Goal: Task Accomplishment & Management: Manage account settings

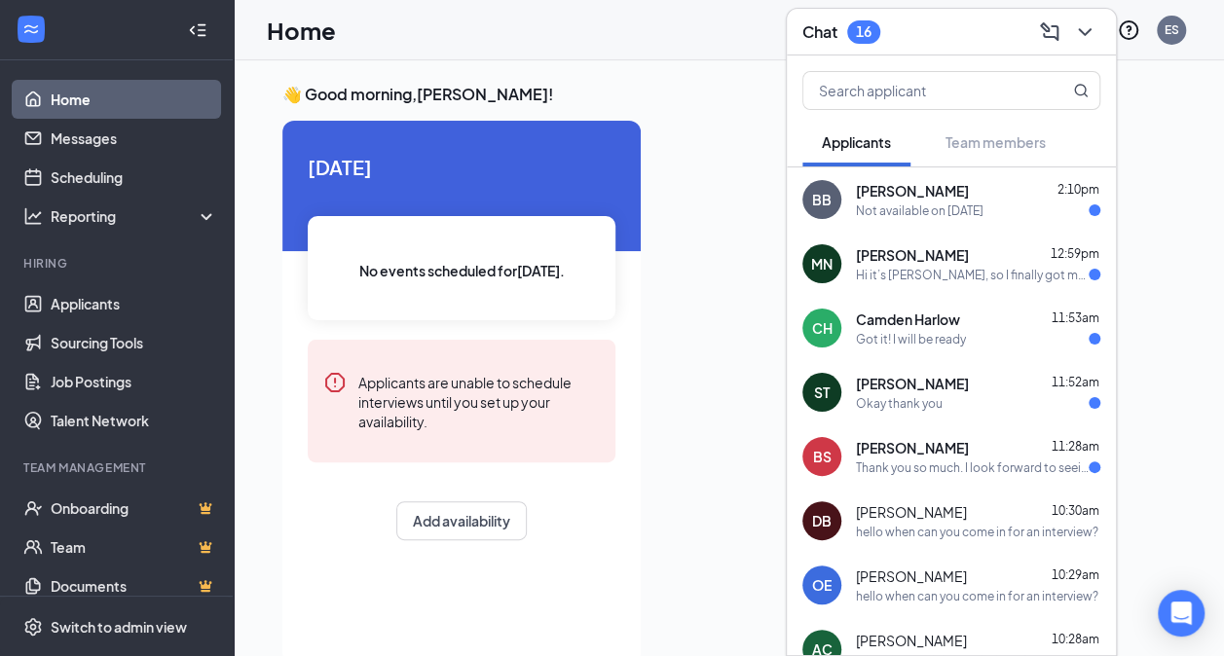
click at [956, 208] on div "Not available on [DATE]" at bounding box center [920, 210] width 128 height 17
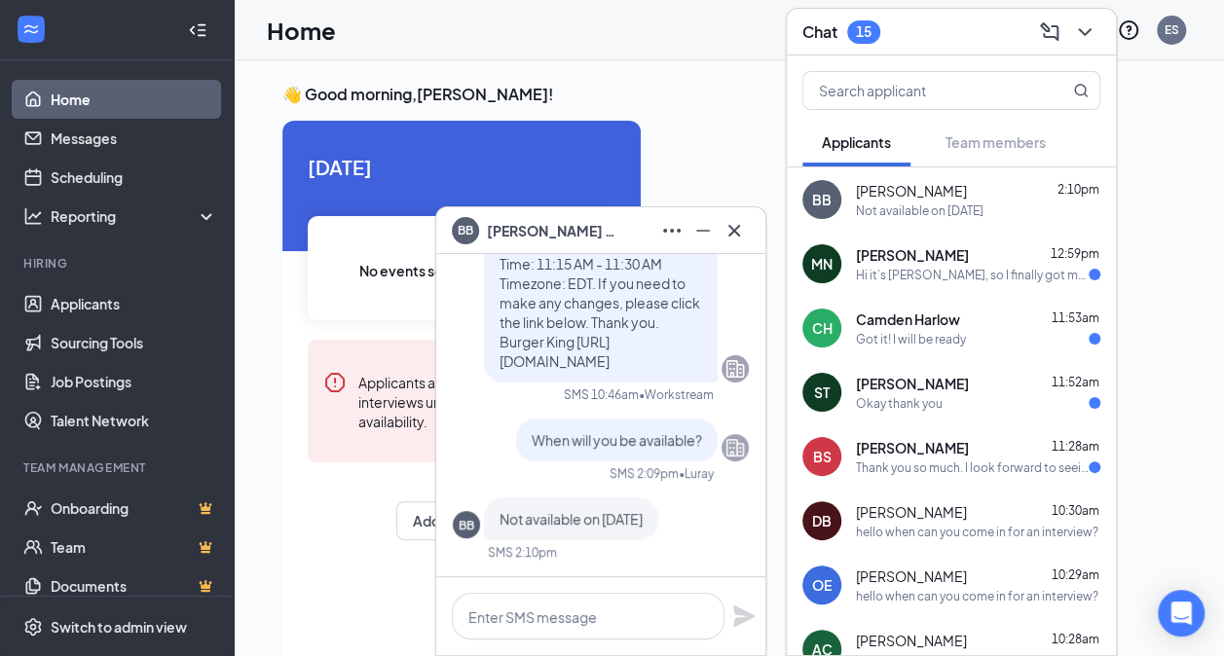
click at [949, 282] on div "Hi it’s [PERSON_NAME], so I finally got my new ID, I tried putting my new info …" at bounding box center [972, 275] width 233 height 17
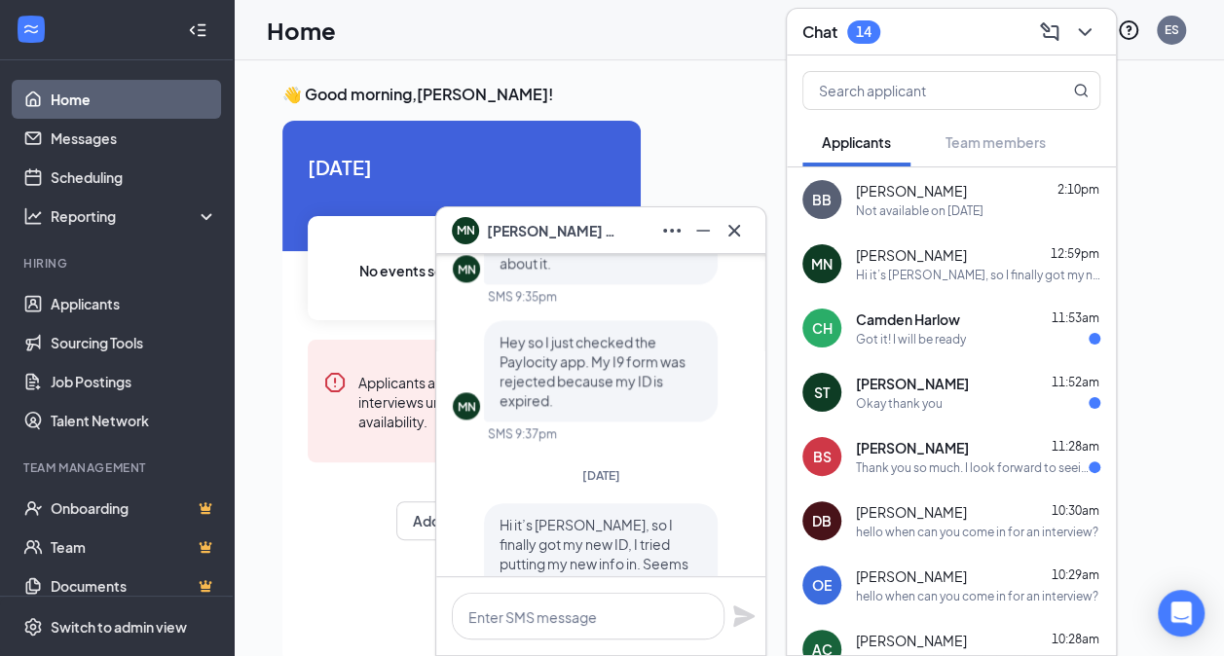
scroll to position [-79, 0]
drag, startPoint x: 985, startPoint y: 273, endPoint x: 1142, endPoint y: 165, distance: 189.8
click at [1142, 165] on div at bounding box center [915, 386] width 519 height 531
click at [662, 227] on icon "Ellipses" at bounding box center [671, 230] width 23 height 23
click at [694, 128] on div at bounding box center [915, 386] width 519 height 531
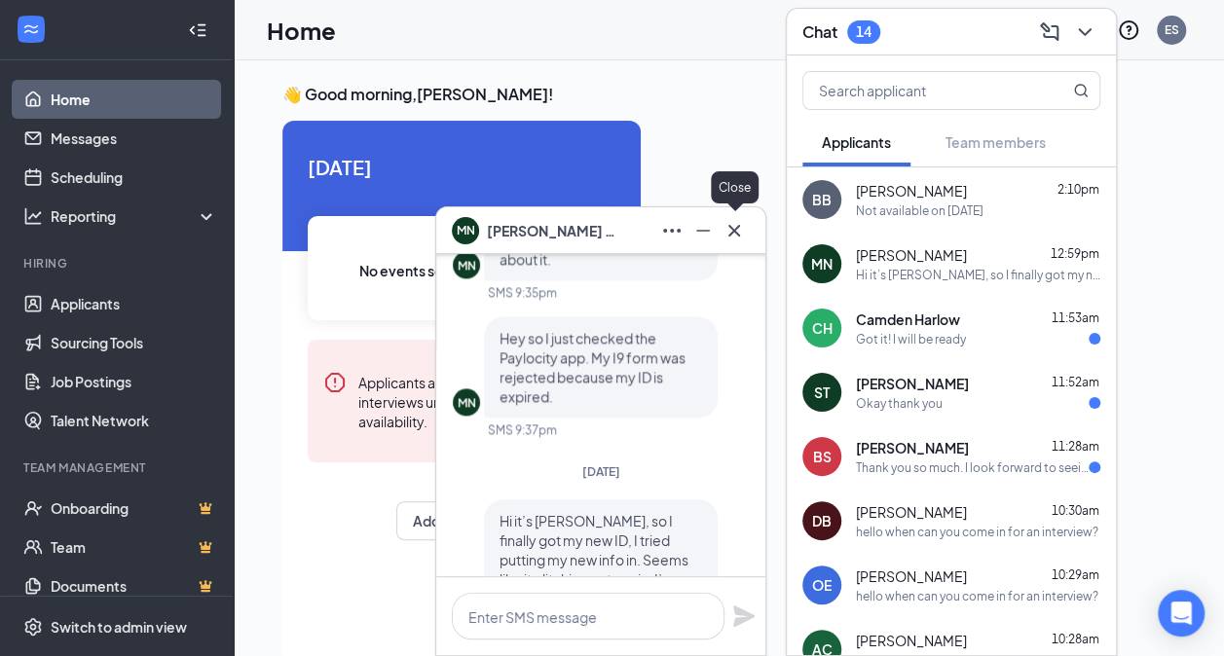
click at [738, 238] on icon "Cross" at bounding box center [733, 230] width 23 height 23
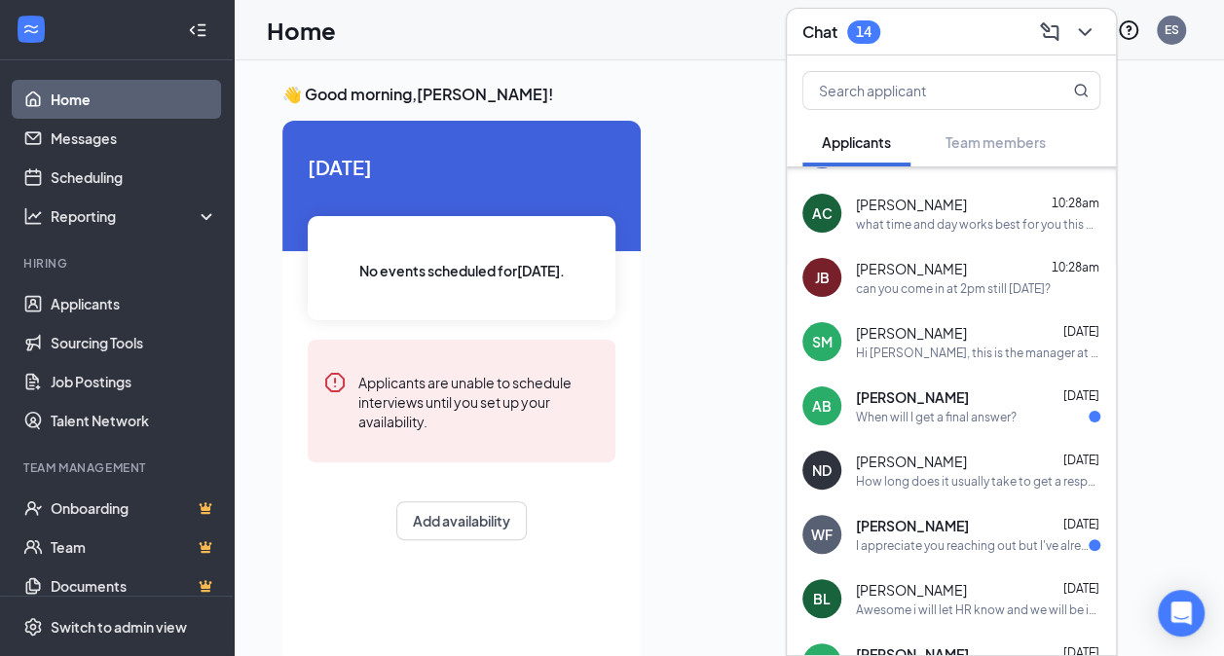
scroll to position [460, 0]
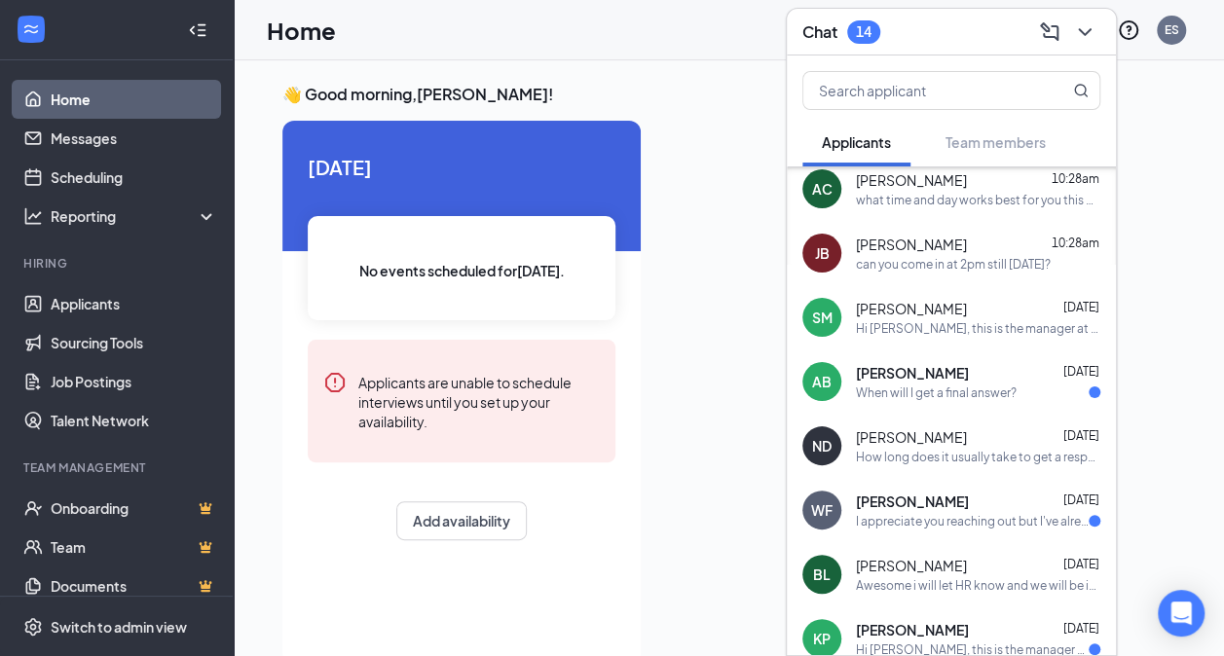
click at [944, 530] on div "WF [PERSON_NAME] [DATE] I appreciate you reaching out but I've already found an…" at bounding box center [951, 510] width 329 height 64
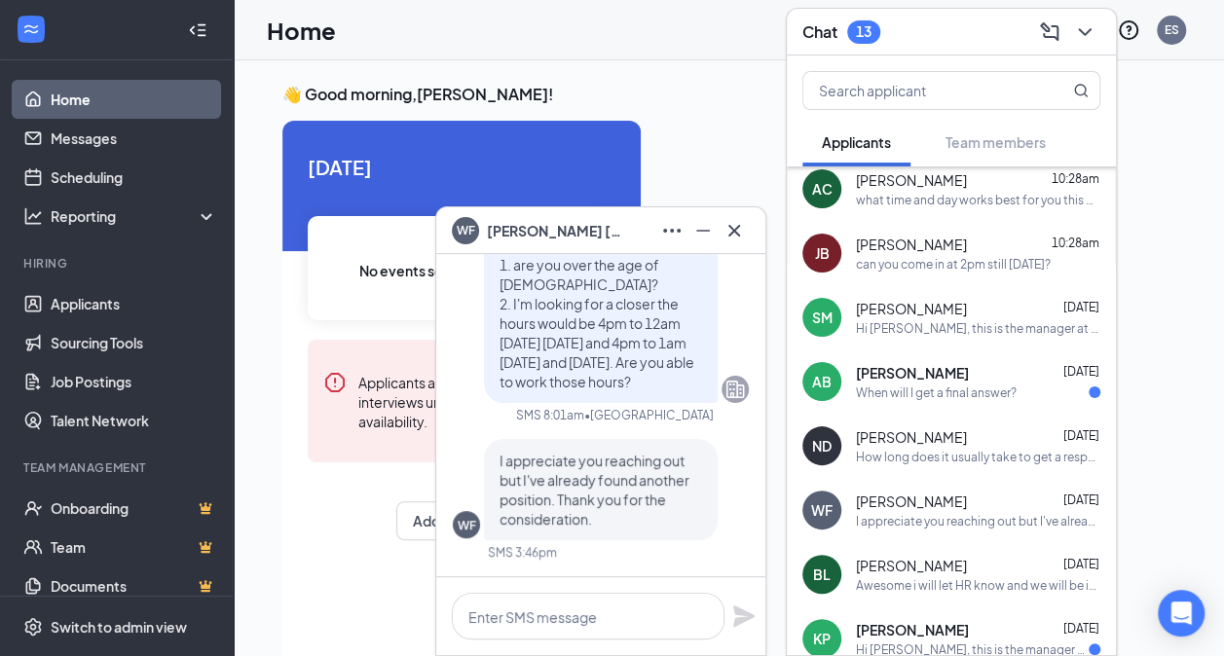
click at [498, 237] on span "[PERSON_NAME]" at bounding box center [555, 230] width 136 height 21
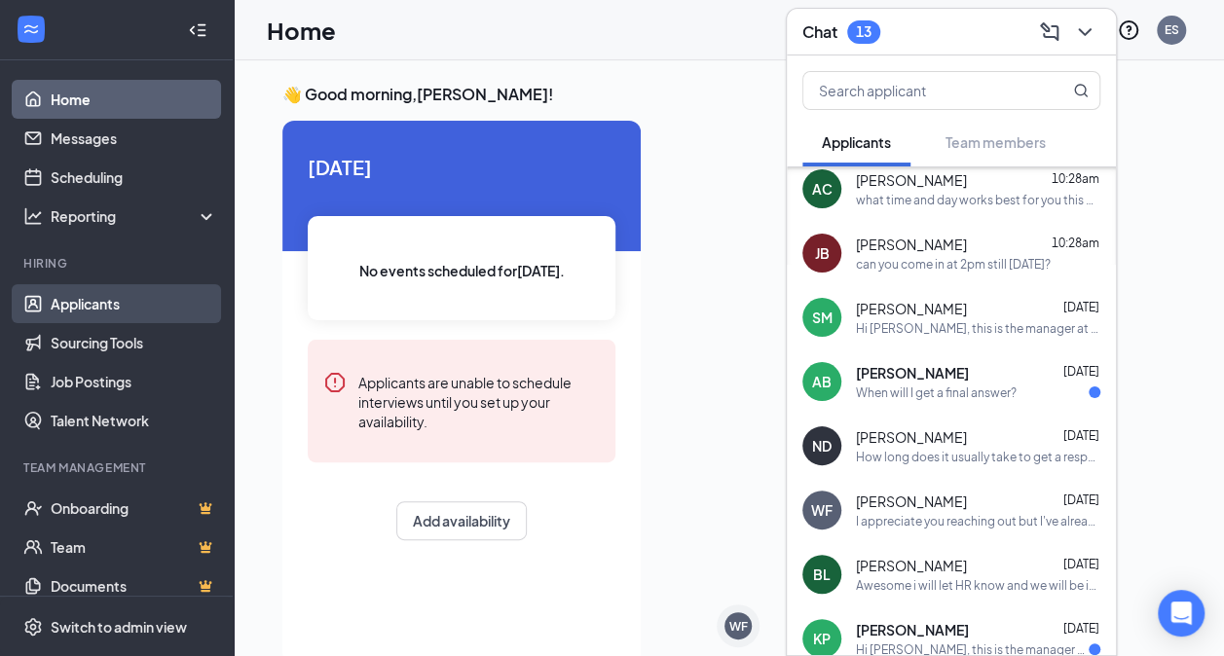
click at [105, 308] on link "Applicants" at bounding box center [134, 303] width 166 height 39
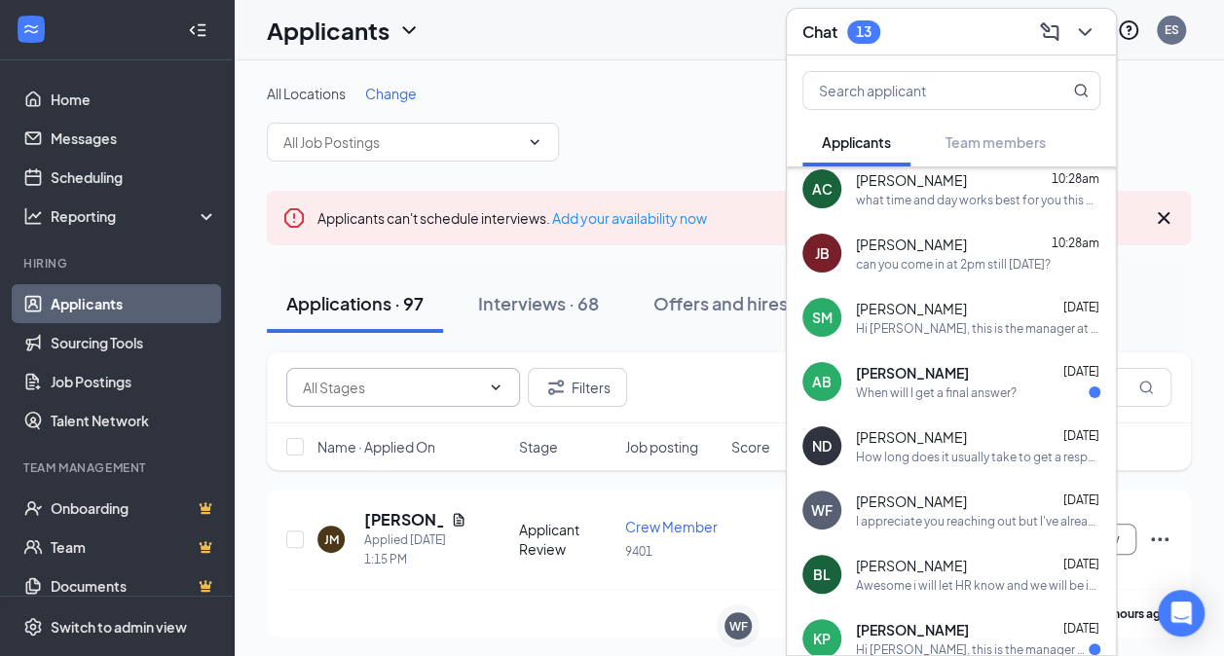
click at [375, 385] on input "text" at bounding box center [391, 387] width 177 height 21
click at [1083, 40] on icon "ChevronDown" at bounding box center [1084, 31] width 23 height 23
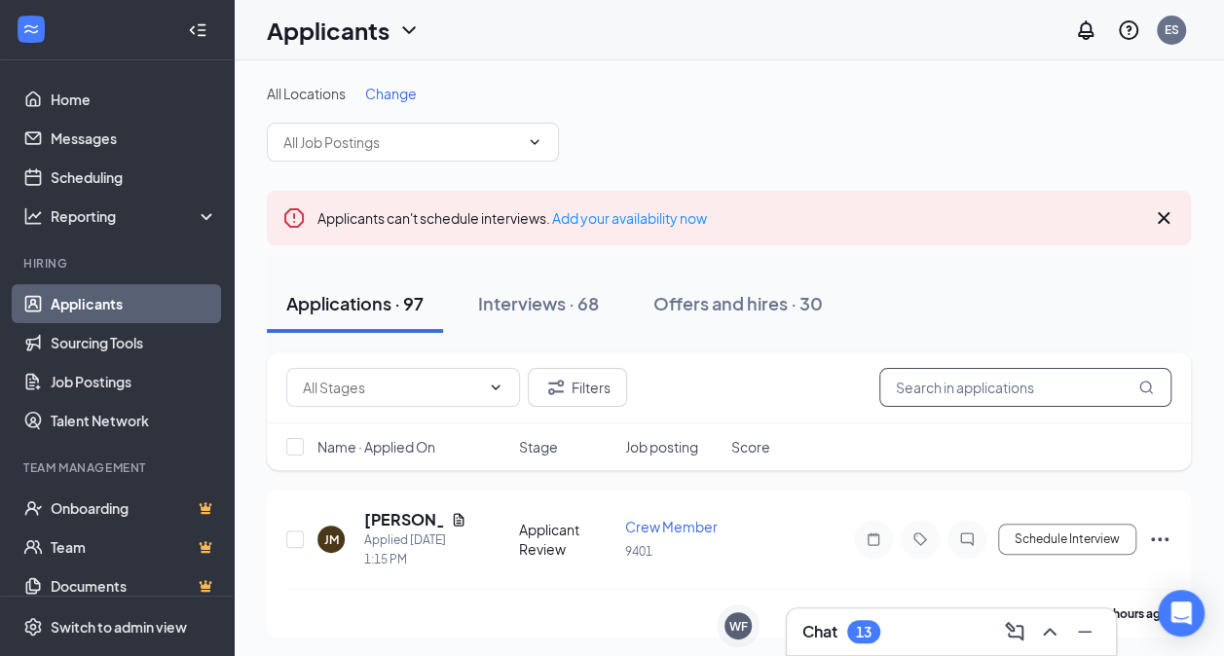
click at [1007, 370] on input "text" at bounding box center [1025, 387] width 292 height 39
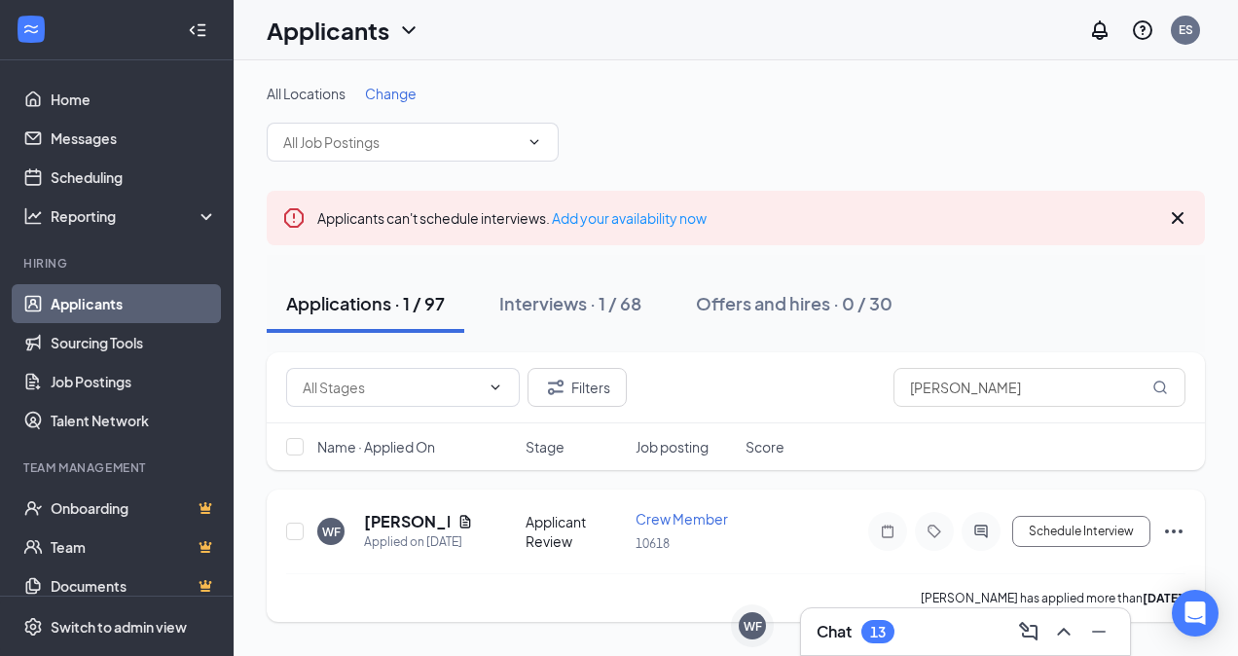
click at [1177, 532] on icon "Ellipses" at bounding box center [1173, 531] width 23 height 23
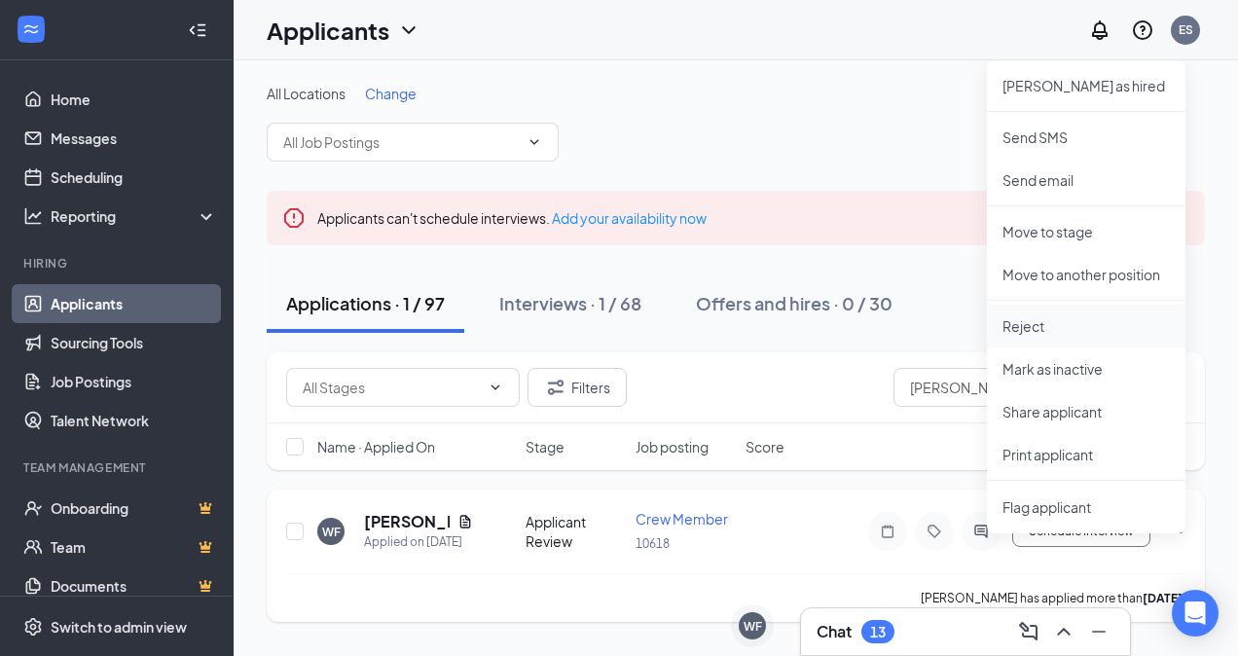
click at [1014, 327] on p "Reject" at bounding box center [1086, 325] width 167 height 19
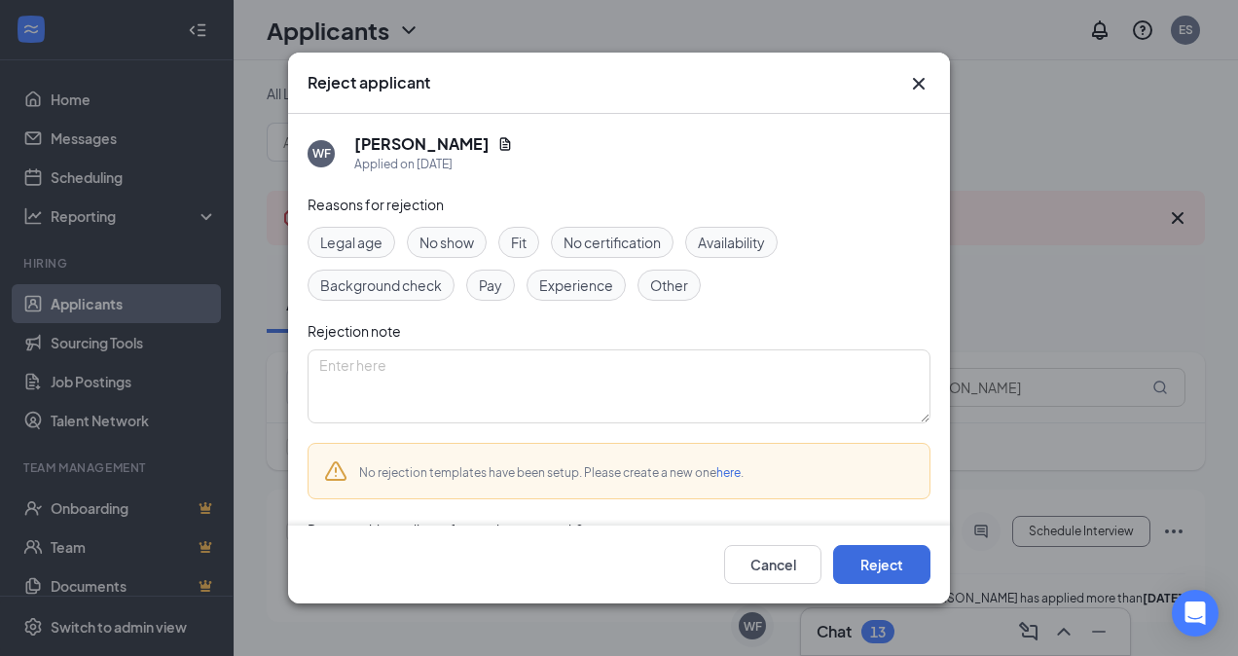
click at [692, 285] on div "Other" at bounding box center [669, 285] width 63 height 31
click at [674, 276] on span "Other" at bounding box center [669, 285] width 38 height 21
click at [652, 283] on span "Other" at bounding box center [669, 285] width 38 height 21
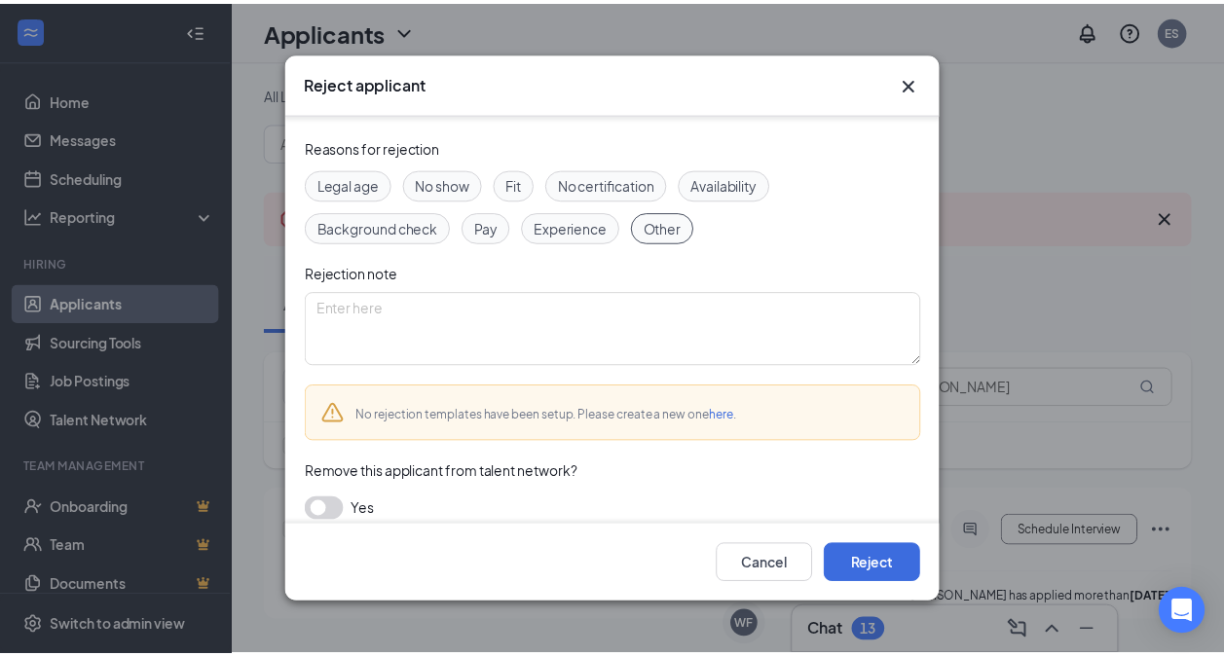
scroll to position [71, 0]
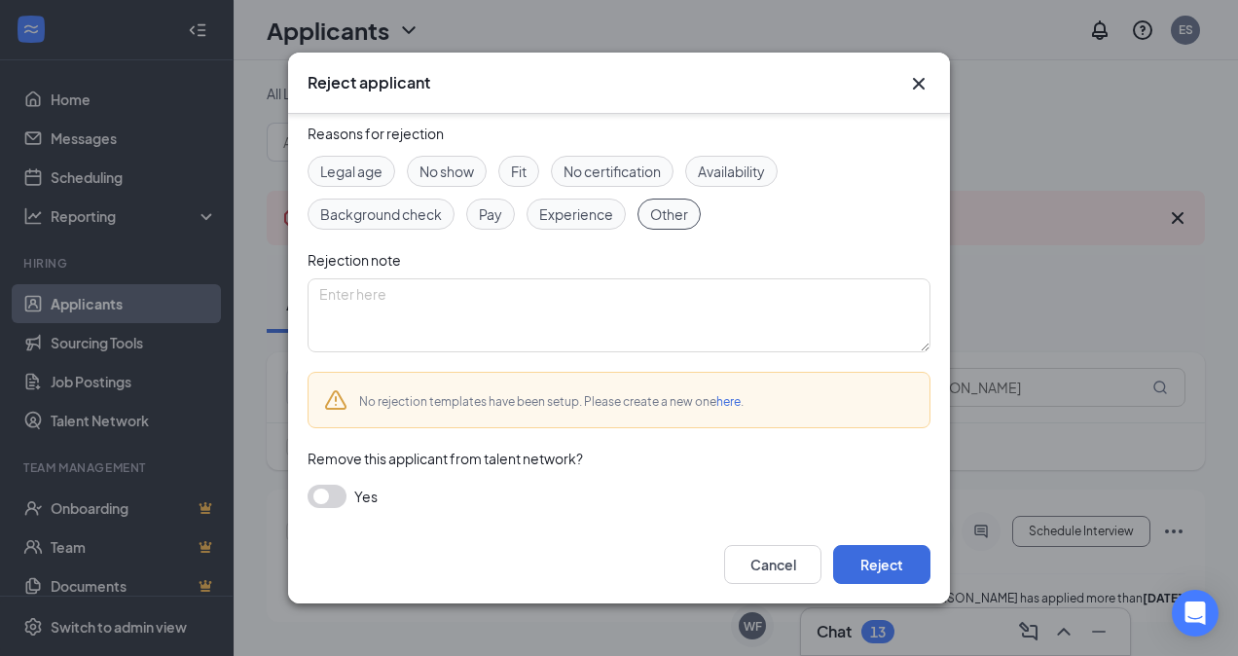
click at [317, 495] on button "button" at bounding box center [327, 496] width 39 height 23
click at [897, 569] on button "Reject" at bounding box center [881, 564] width 97 height 39
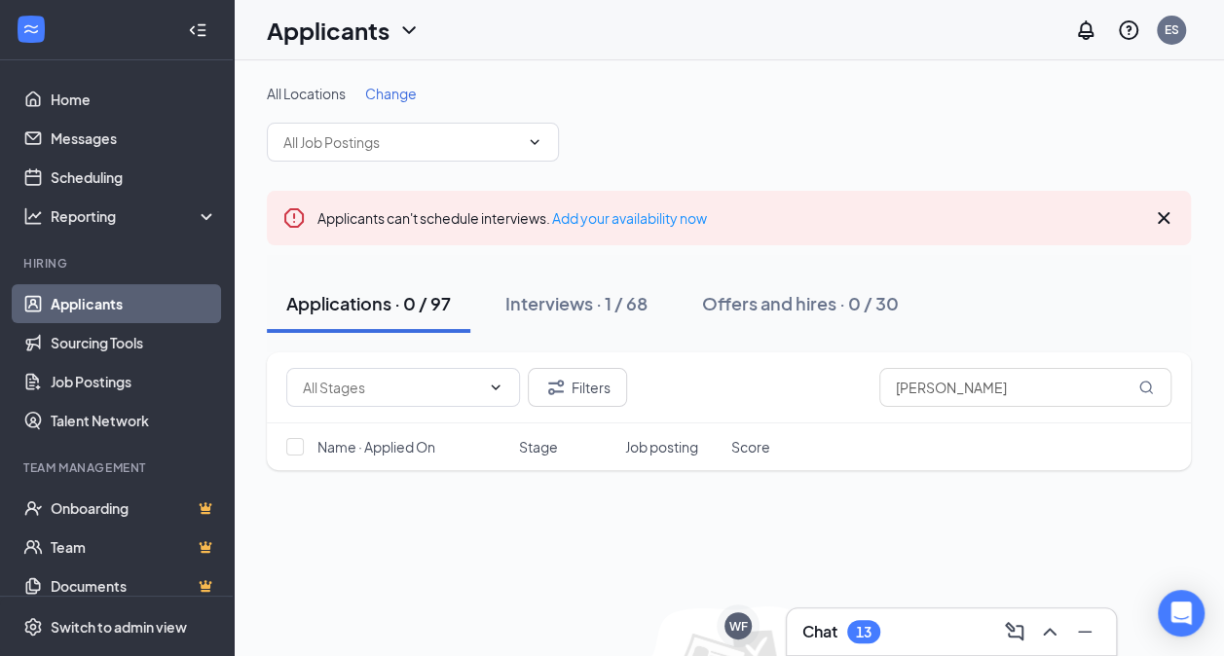
click at [942, 640] on div "Chat 13" at bounding box center [951, 631] width 298 height 31
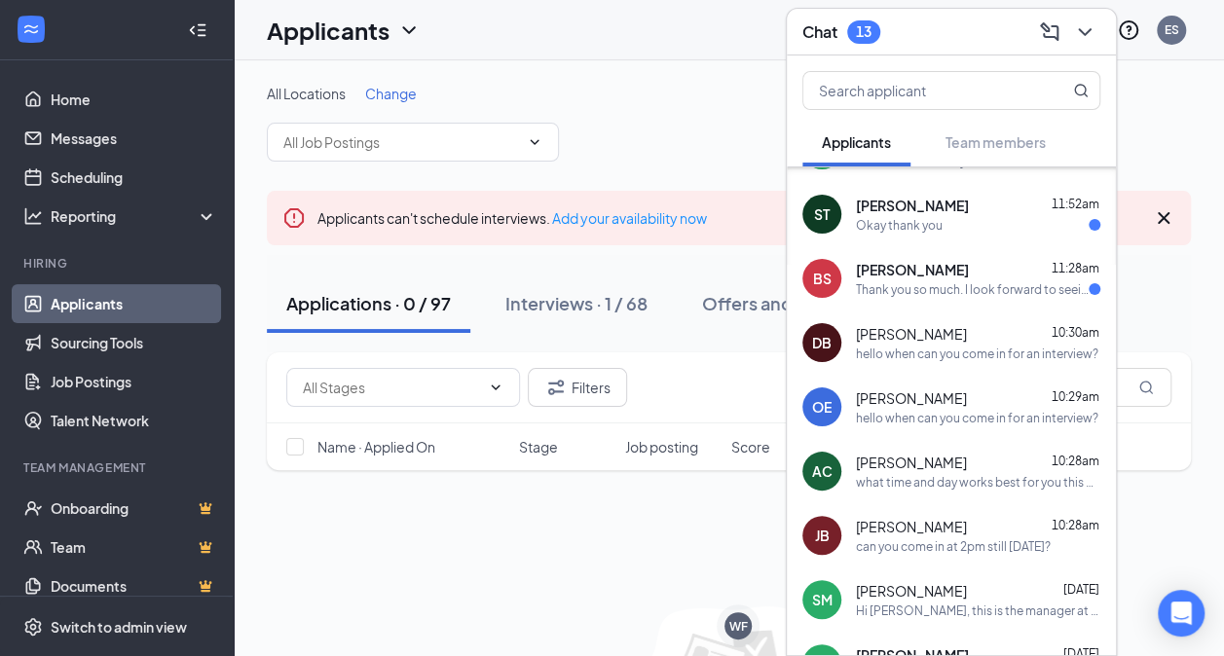
scroll to position [191, 0]
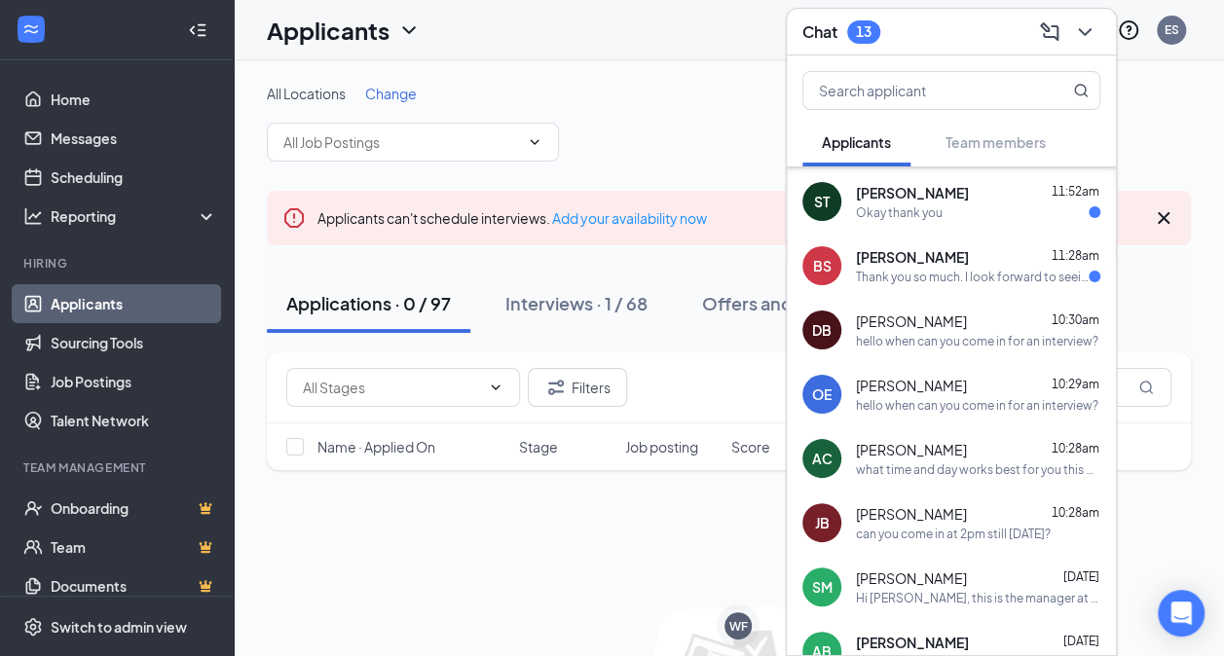
click at [985, 228] on div "ST [PERSON_NAME] 11:52am Okay thank you" at bounding box center [951, 201] width 329 height 64
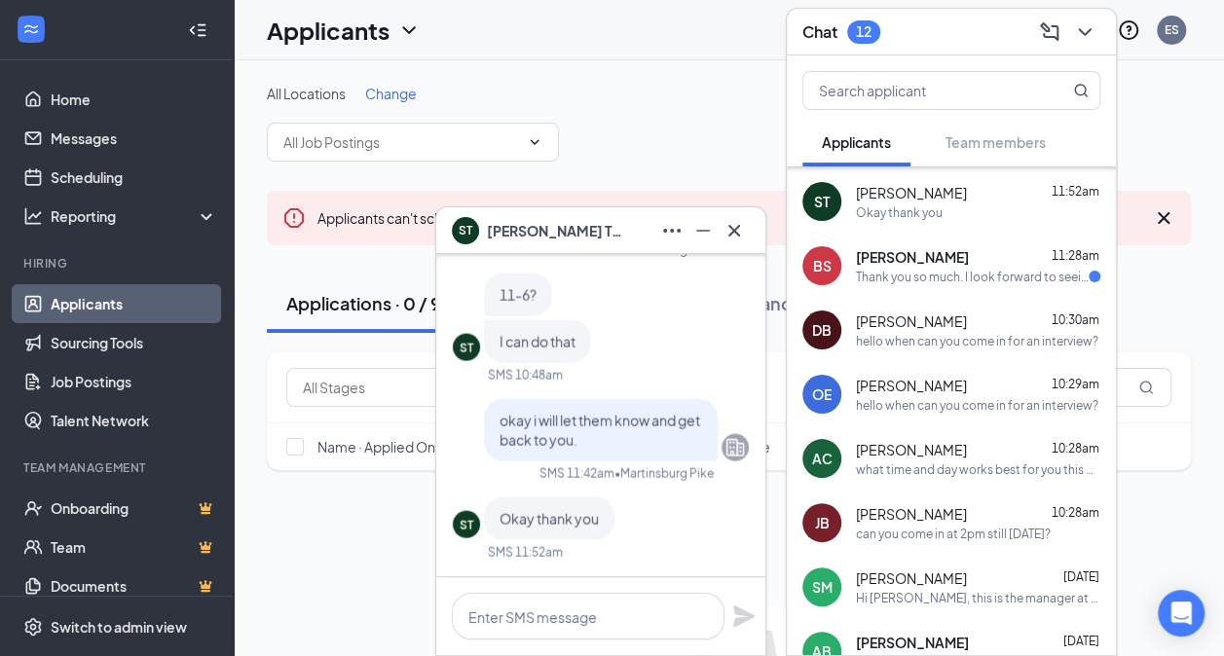
scroll to position [0, 0]
click at [975, 265] on div "[PERSON_NAME] 11:28am" at bounding box center [978, 256] width 244 height 19
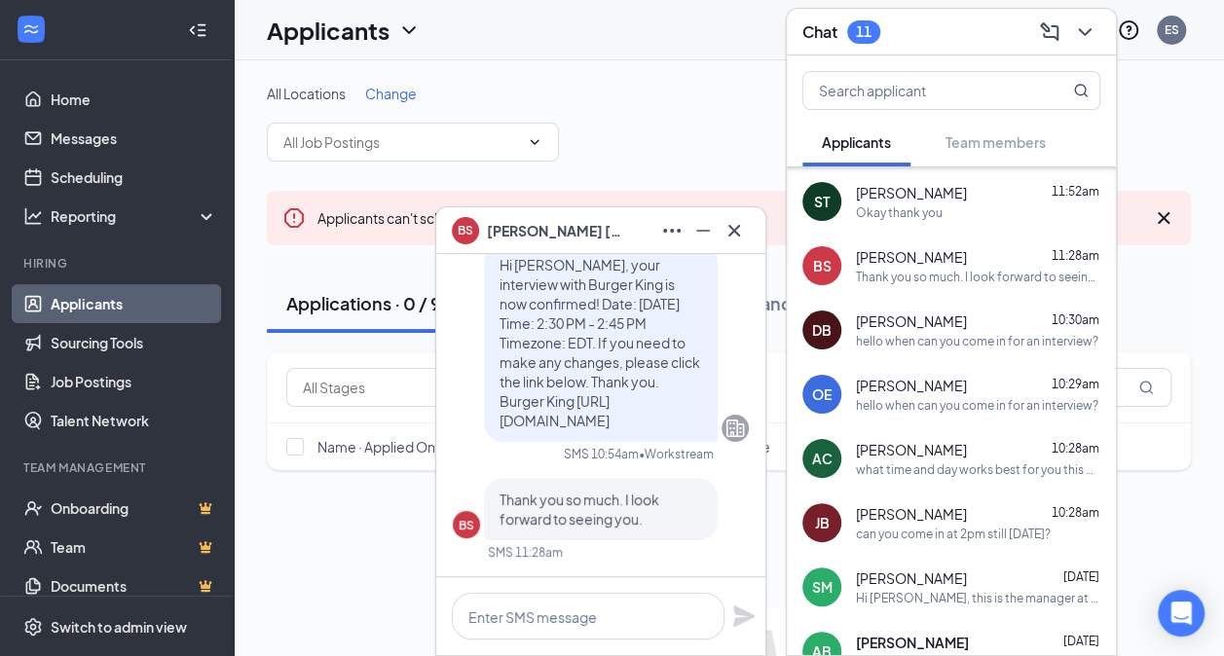
click at [989, 321] on div "[PERSON_NAME] 10:30am" at bounding box center [978, 320] width 244 height 19
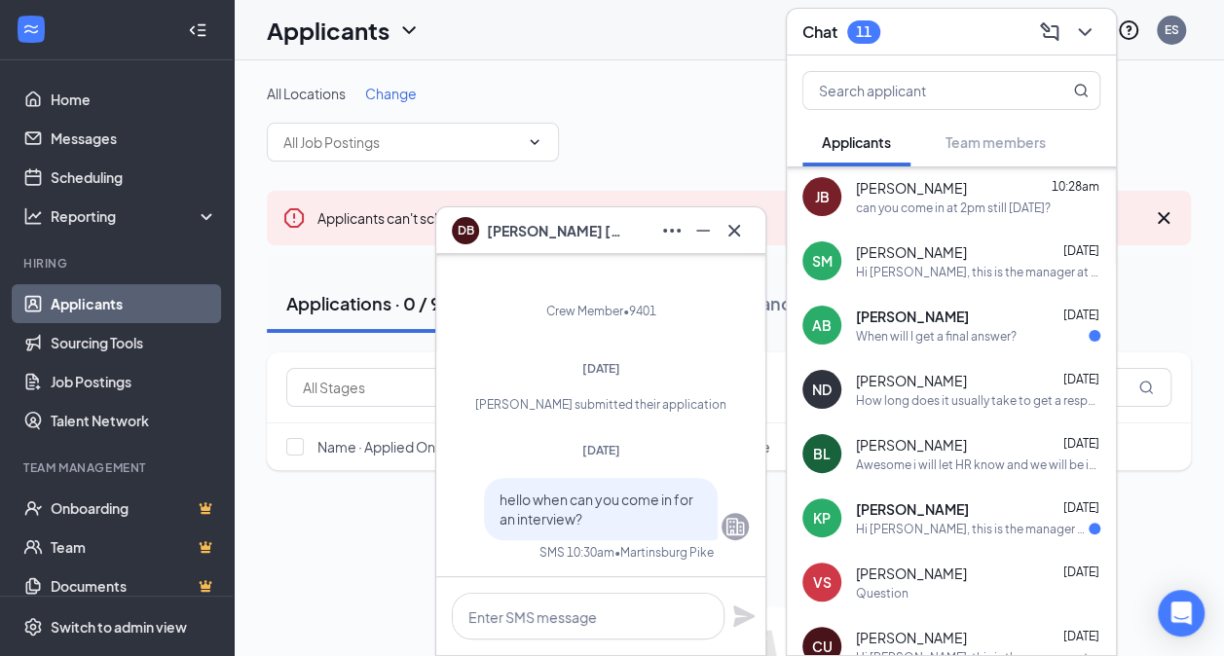
scroll to position [555, 0]
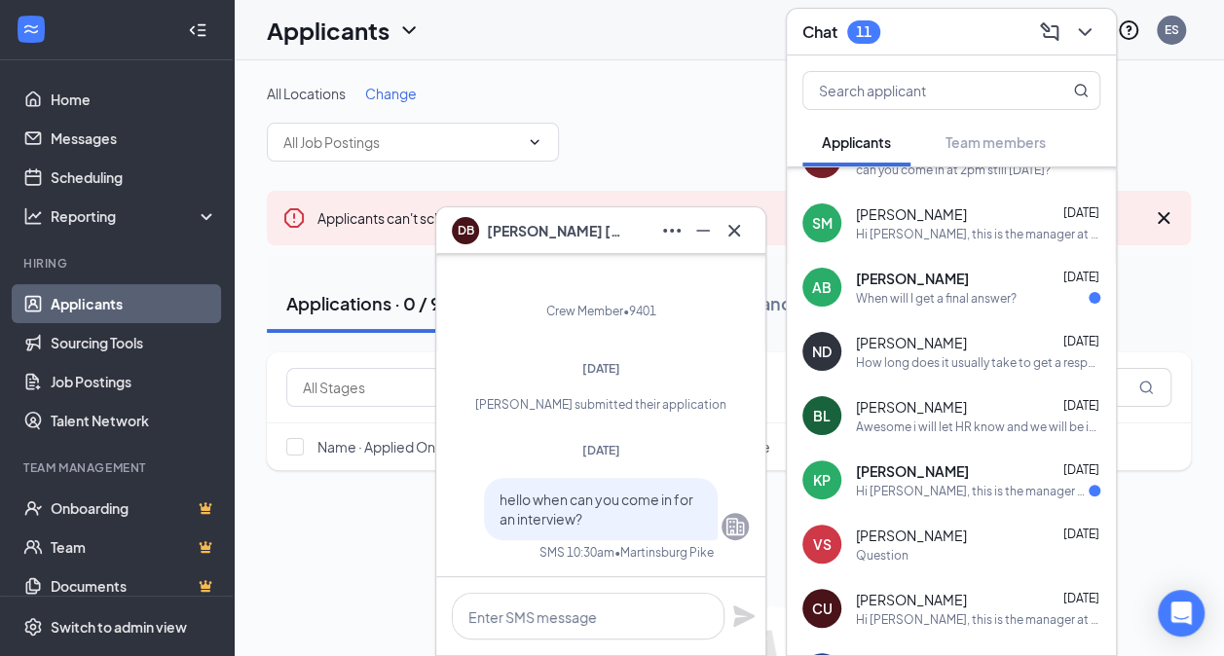
click at [967, 306] on div "[PERSON_NAME] [PERSON_NAME] [DATE] When will I get a final answer?" at bounding box center [951, 287] width 329 height 64
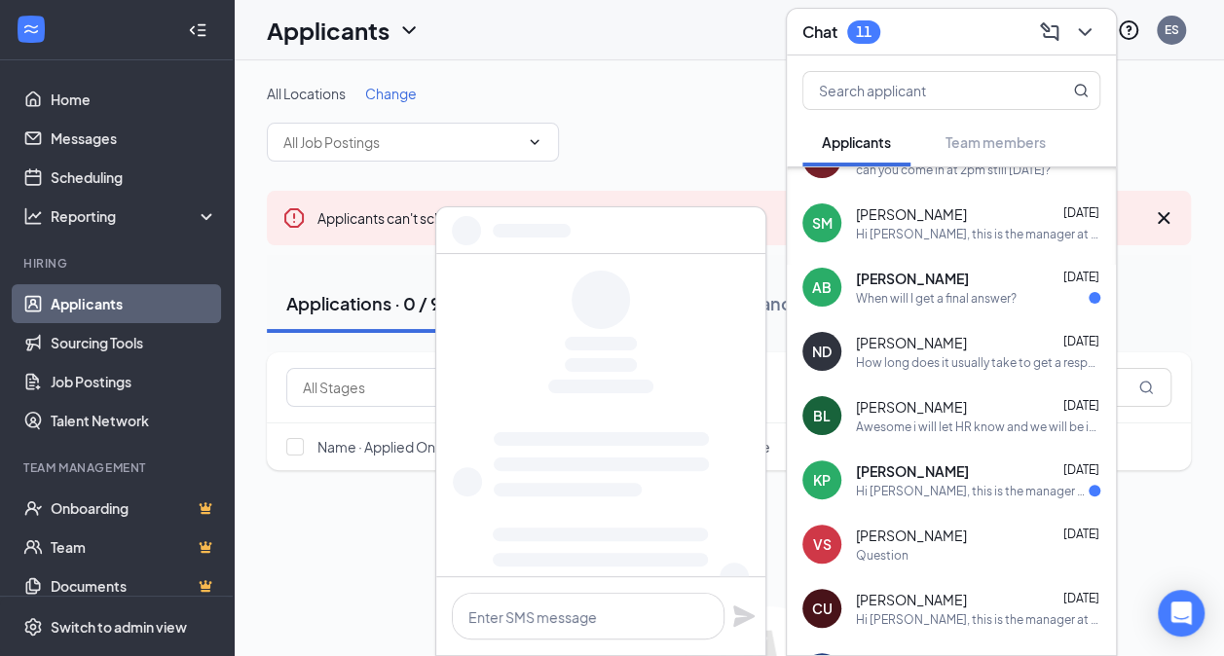
scroll to position [0, 0]
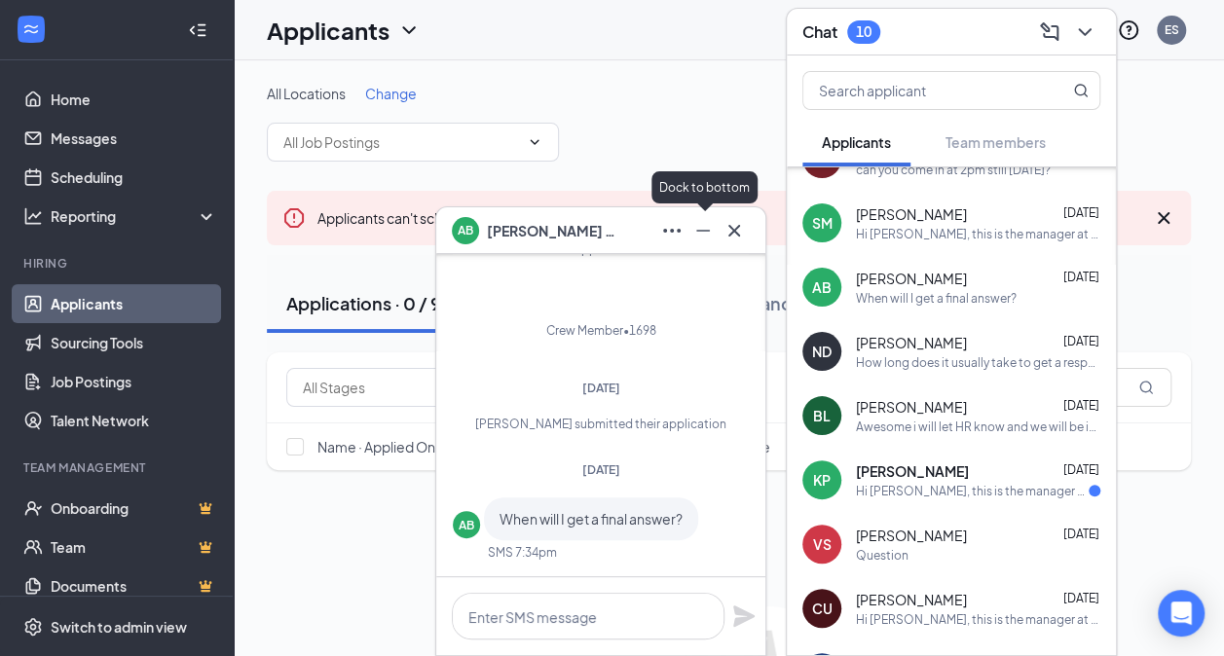
click at [706, 237] on icon "Minimize" at bounding box center [702, 230] width 23 height 23
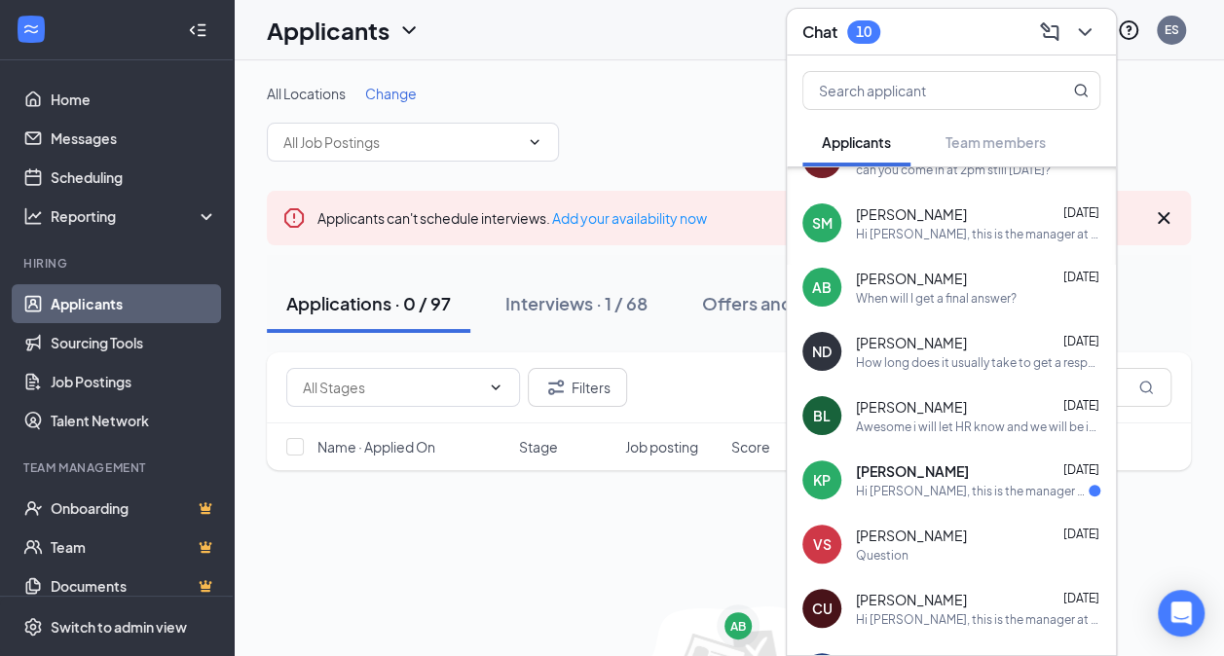
click at [958, 495] on div "Hi [PERSON_NAME], this is the manager at Burger King . We'd love to move you al…" at bounding box center [972, 491] width 233 height 17
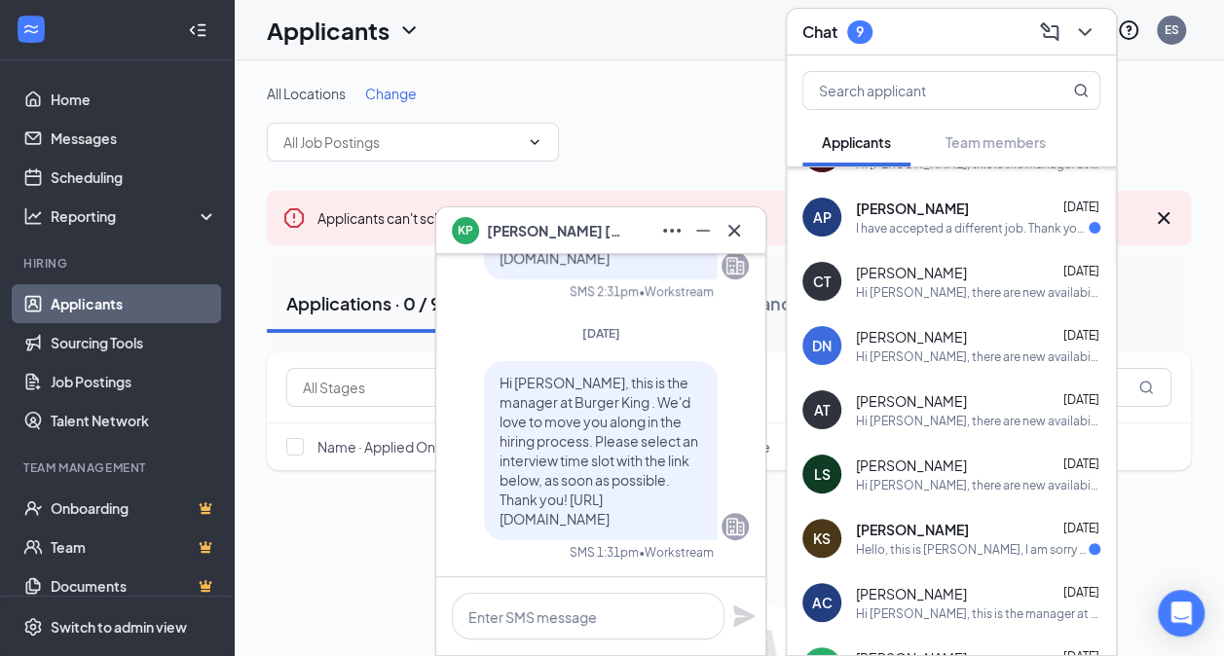
scroll to position [1013, 0]
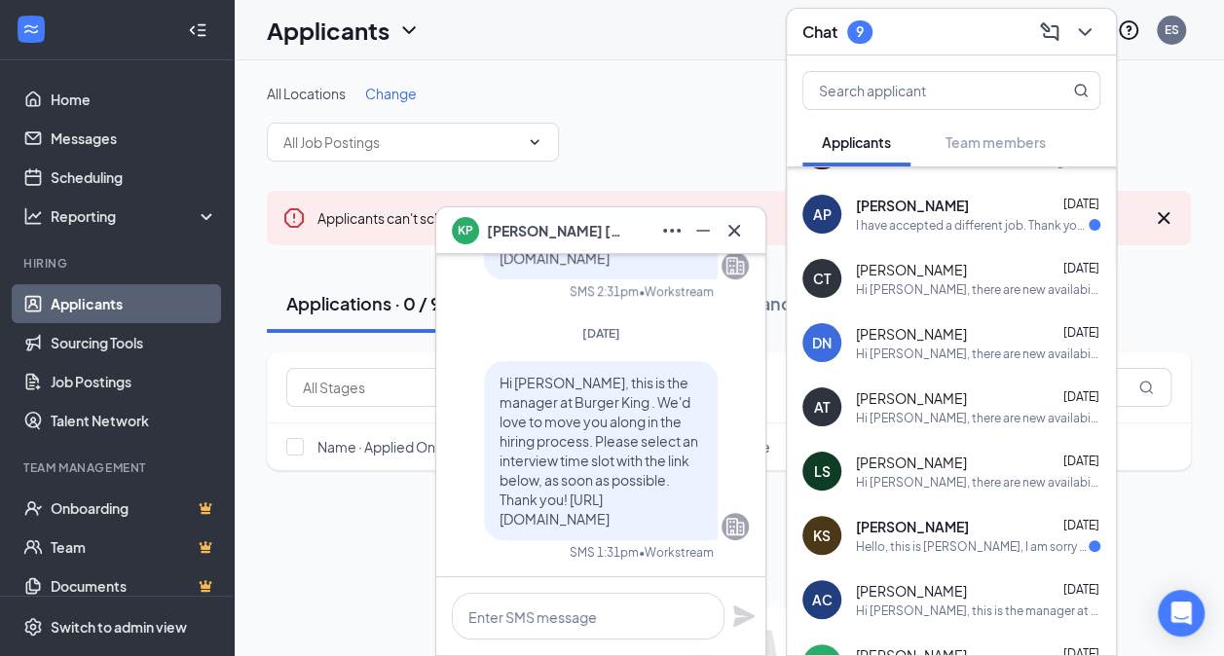
click at [691, 144] on div "All Locations Change" at bounding box center [729, 123] width 924 height 78
click at [1094, 31] on icon "ChevronDown" at bounding box center [1084, 31] width 23 height 23
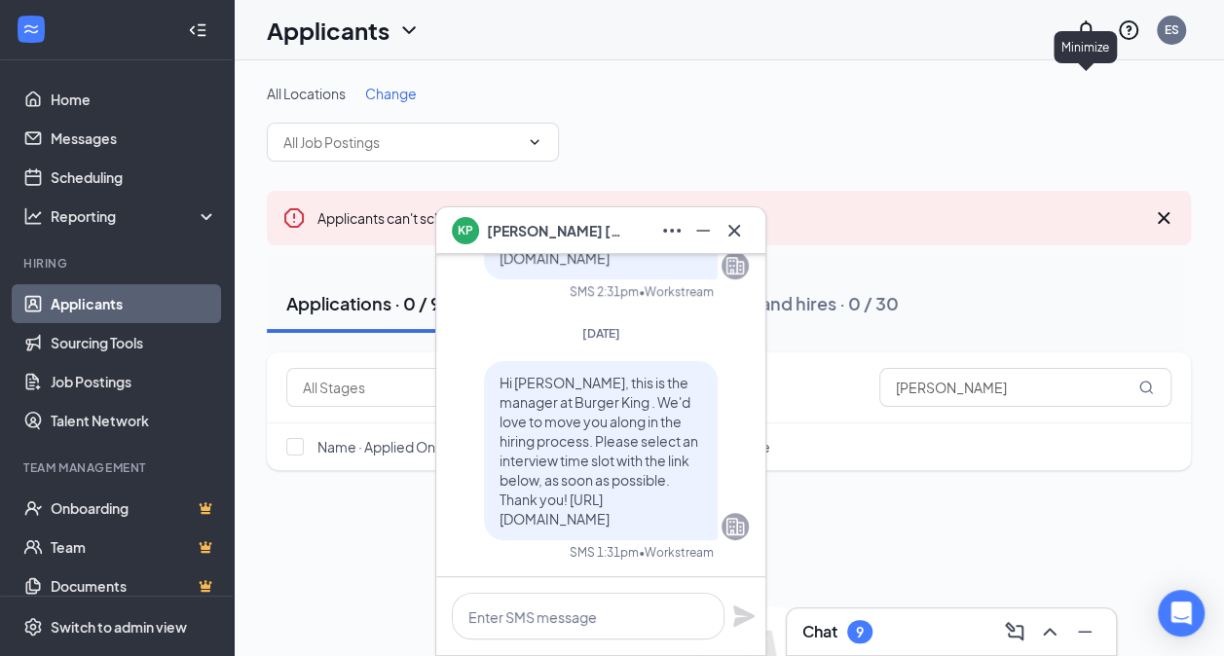
scroll to position [0, 0]
drag, startPoint x: 958, startPoint y: 385, endPoint x: 425, endPoint y: 385, distance: 532.5
click at [425, 385] on div "Applicant Review (950) Application (7) Filters [PERSON_NAME]" at bounding box center [728, 387] width 885 height 39
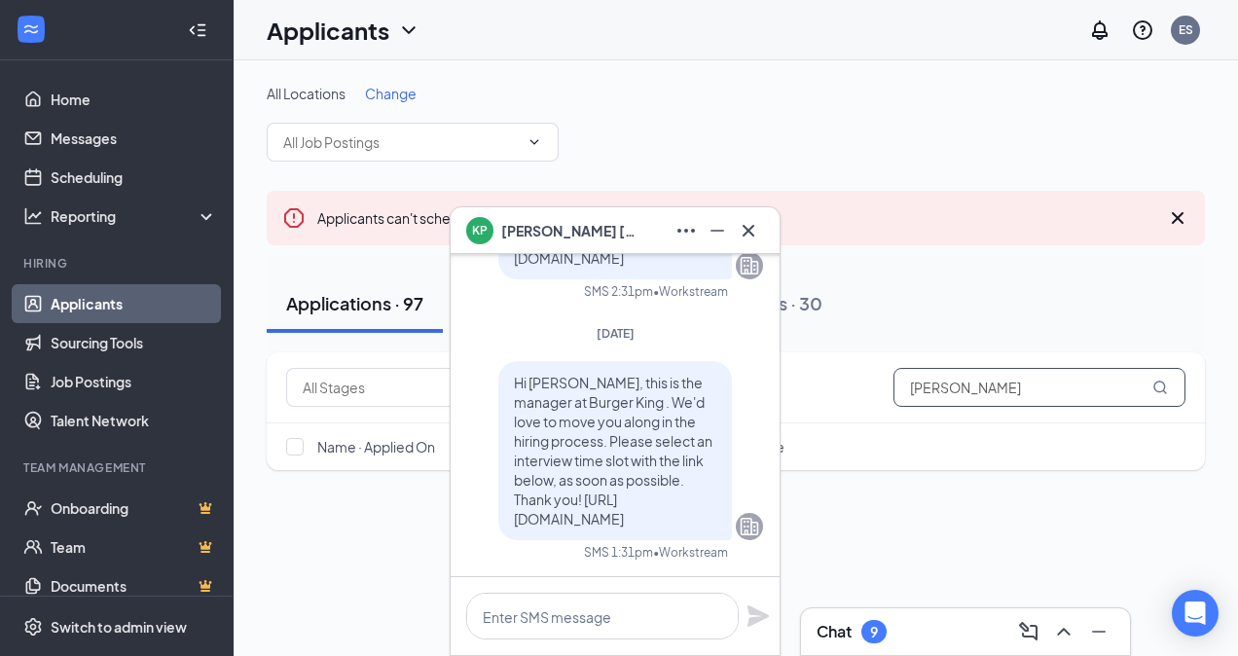
click at [1158, 391] on icon "MagnifyingGlass" at bounding box center [1160, 387] width 13 height 13
click at [1153, 391] on span "[PERSON_NAME]" at bounding box center [1040, 387] width 292 height 39
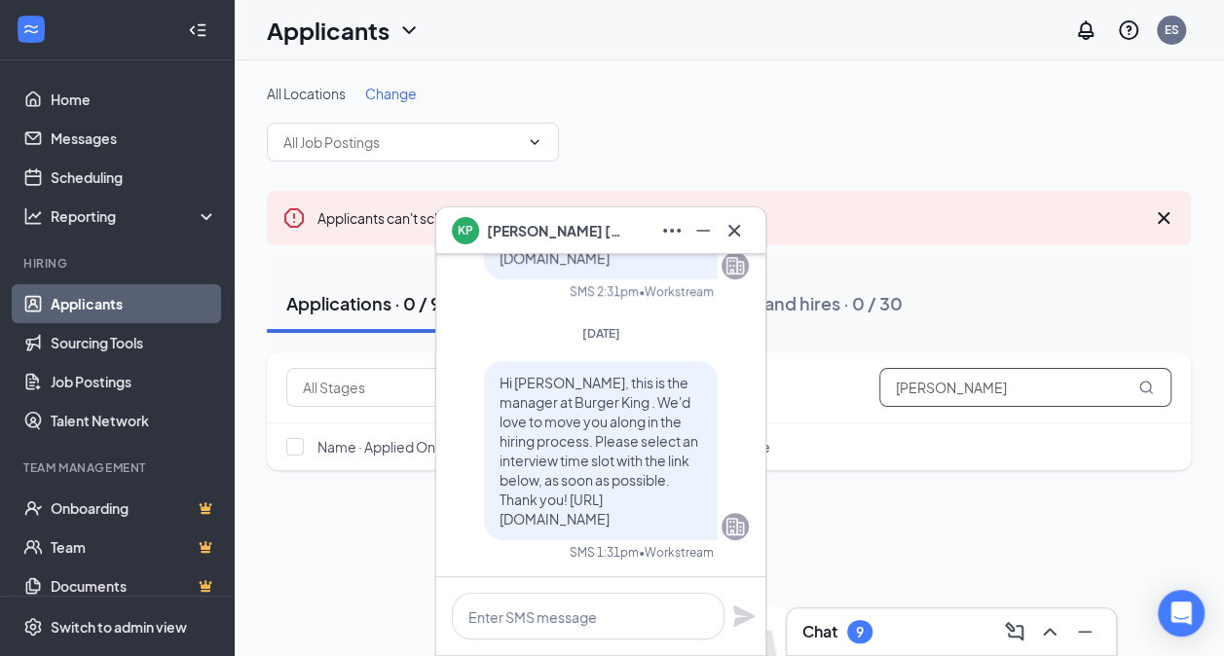
drag, startPoint x: 968, startPoint y: 395, endPoint x: 718, endPoint y: 436, distance: 252.5
click at [718, 436] on div "KP [PERSON_NAME] [PERSON_NAME] Applicant Crew Member • 1698 [DATE] [PERSON_NAME…" at bounding box center [729, 439] width 990 height 758
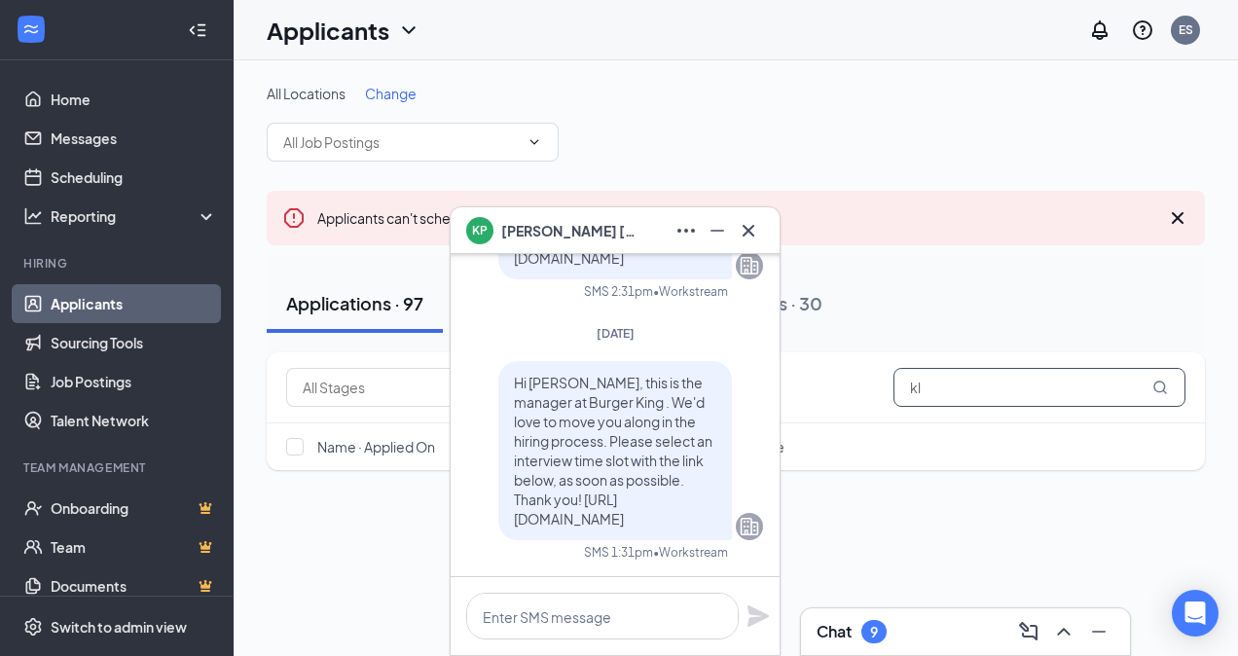
type input "k"
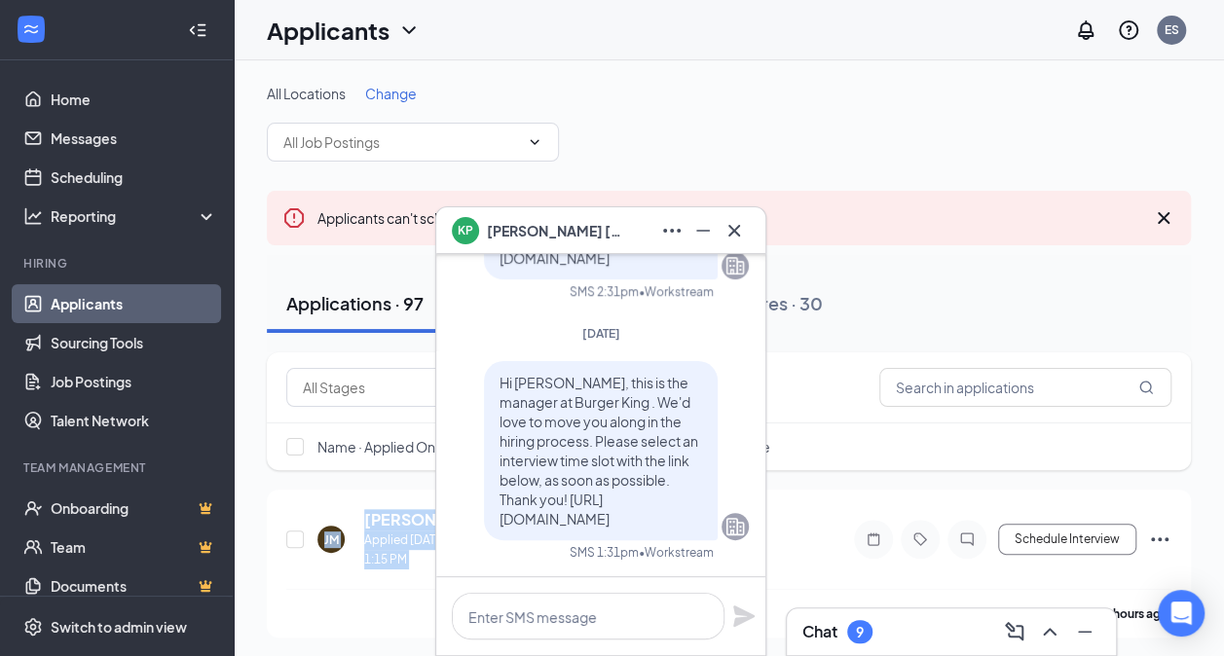
drag, startPoint x: 769, startPoint y: 531, endPoint x: 771, endPoint y: 475, distance: 56.5
drag, startPoint x: 771, startPoint y: 475, endPoint x: 734, endPoint y: 229, distance: 249.0
click at [734, 229] on icon "Cross" at bounding box center [733, 230] width 23 height 23
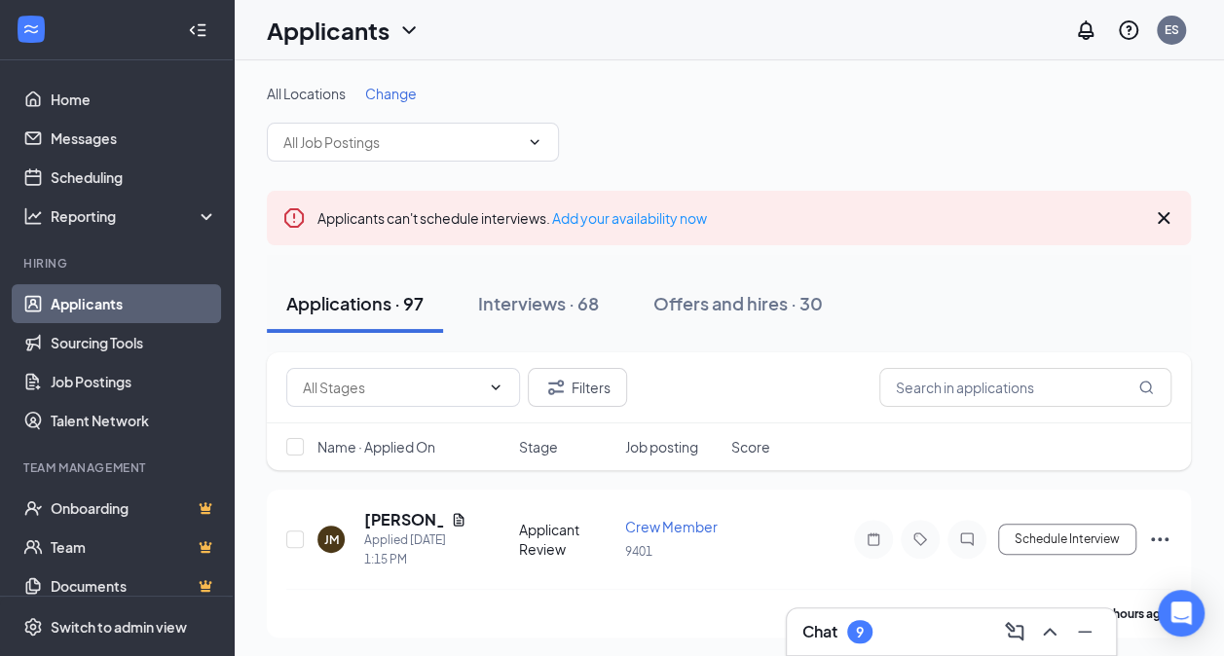
click at [938, 311] on div "Applications · 97 Interviews · 68 Offers and hires · 30" at bounding box center [729, 304] width 924 height 58
click at [408, 306] on div "Applications · 97" at bounding box center [354, 303] width 137 height 24
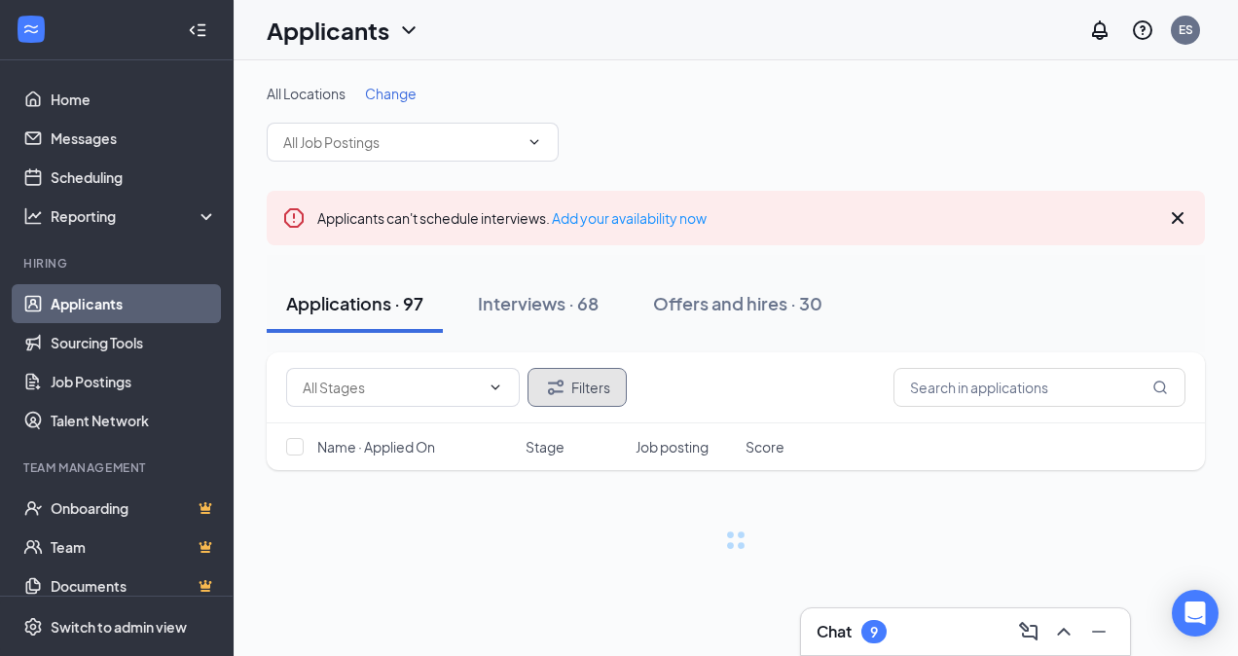
click at [604, 389] on button "Filters" at bounding box center [577, 387] width 99 height 39
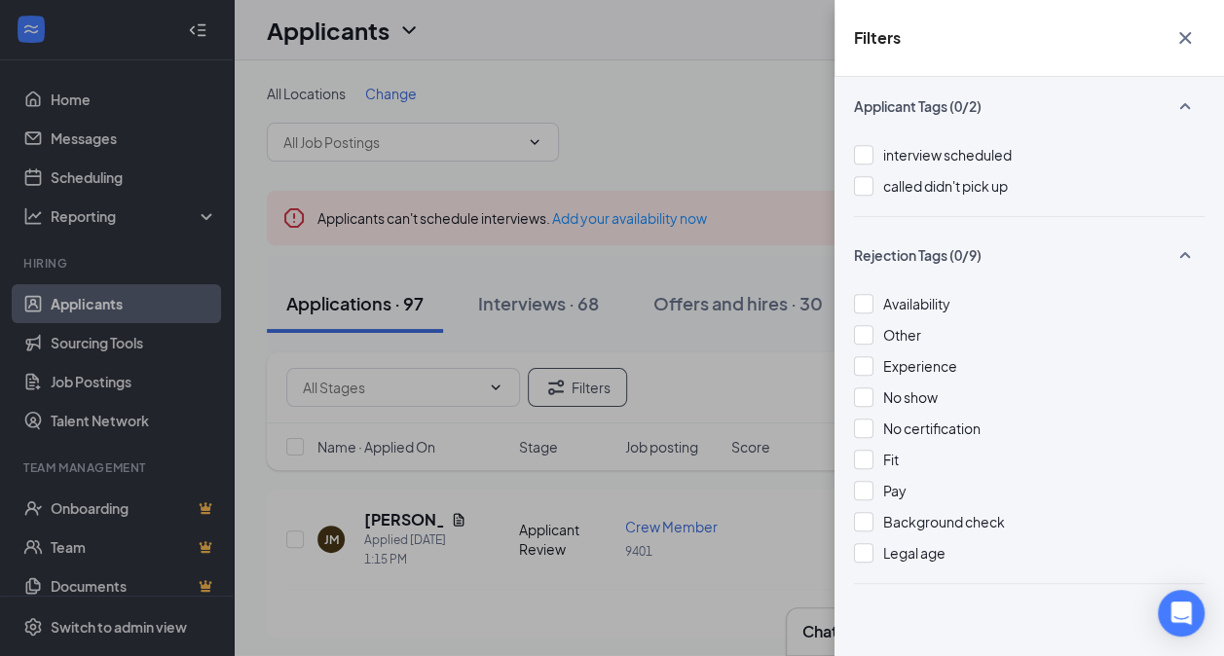
scroll to position [438, 0]
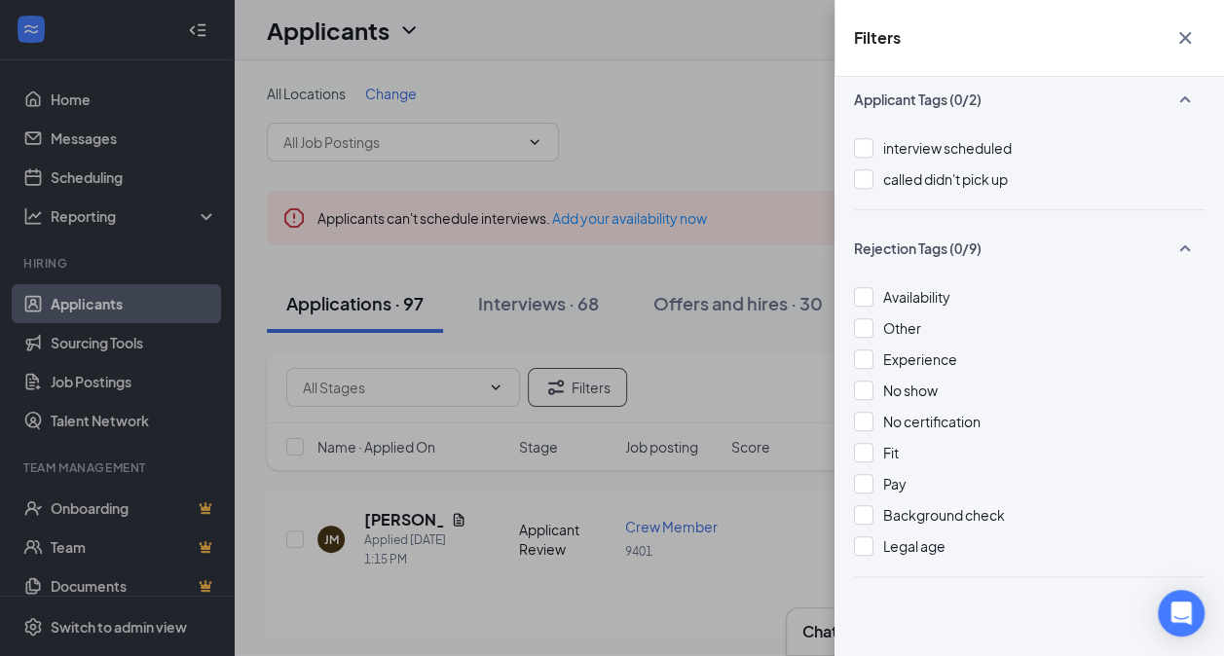
click at [685, 136] on div "Filters Applicant Status (0/5) Unread message Hasn't messaged back Stuck in sta…" at bounding box center [612, 328] width 1224 height 656
click at [555, 138] on div "Filters Applicant Status (0/5) Unread message Hasn't messaged back Stuck in sta…" at bounding box center [612, 328] width 1224 height 656
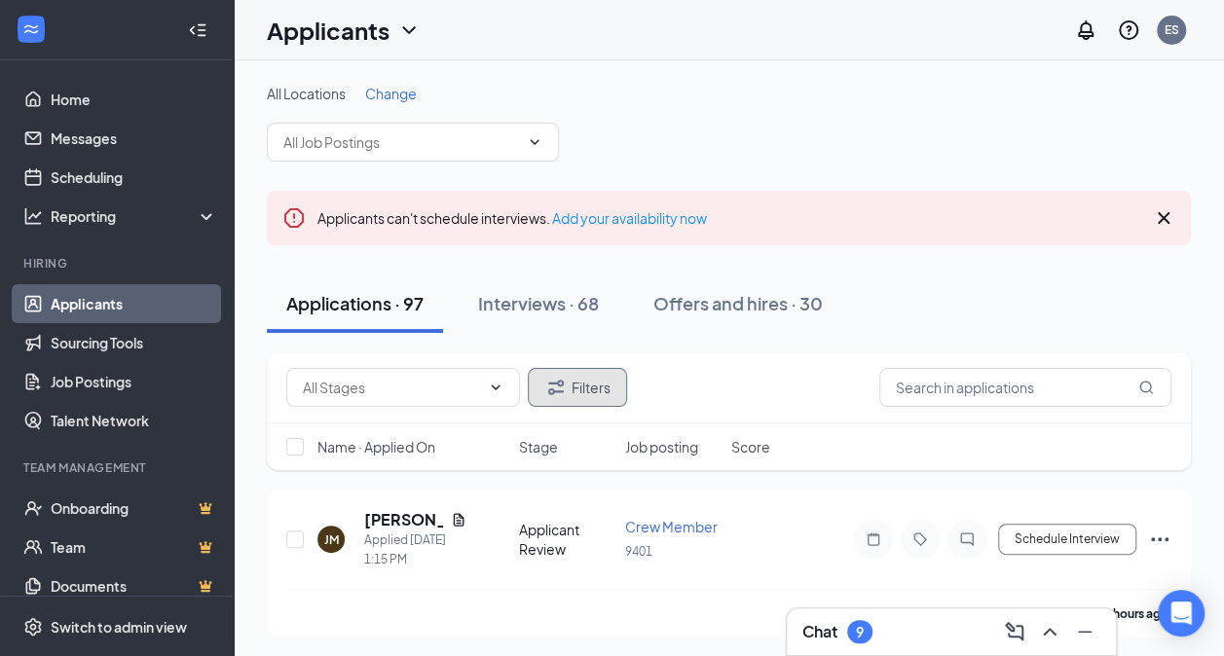
click at [602, 387] on button "Filters" at bounding box center [577, 387] width 99 height 39
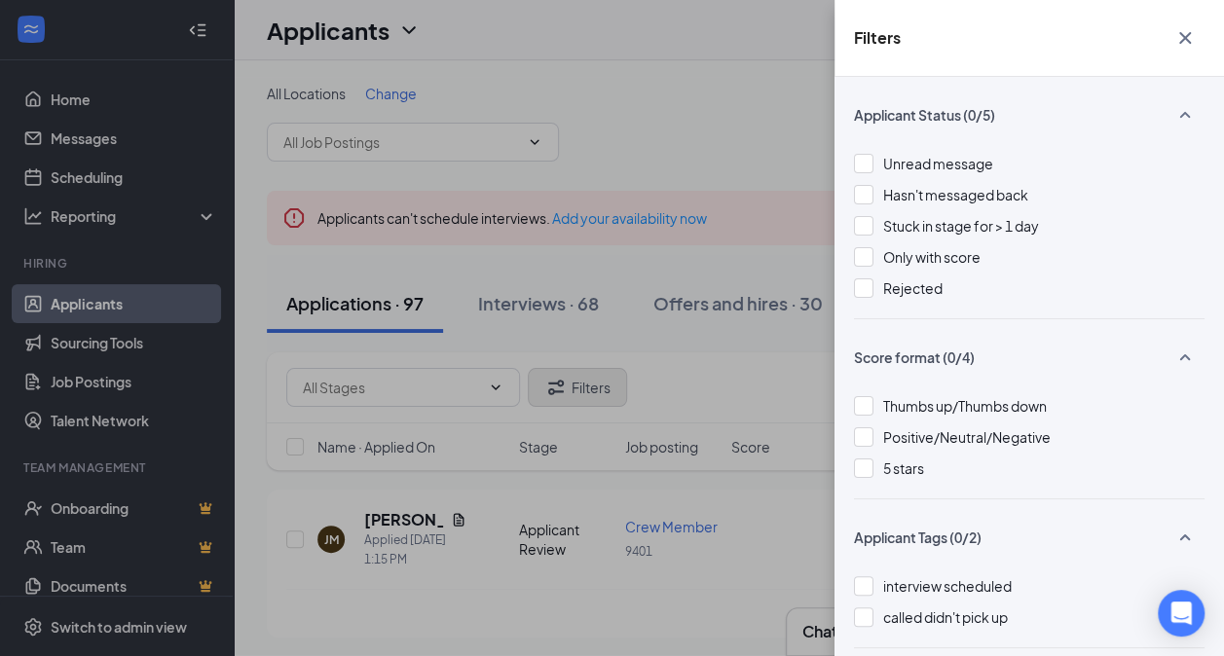
click at [602, 387] on div "Filters Applicant Status (0/5) Unread message Hasn't messaged back Stuck in sta…" at bounding box center [612, 328] width 1224 height 656
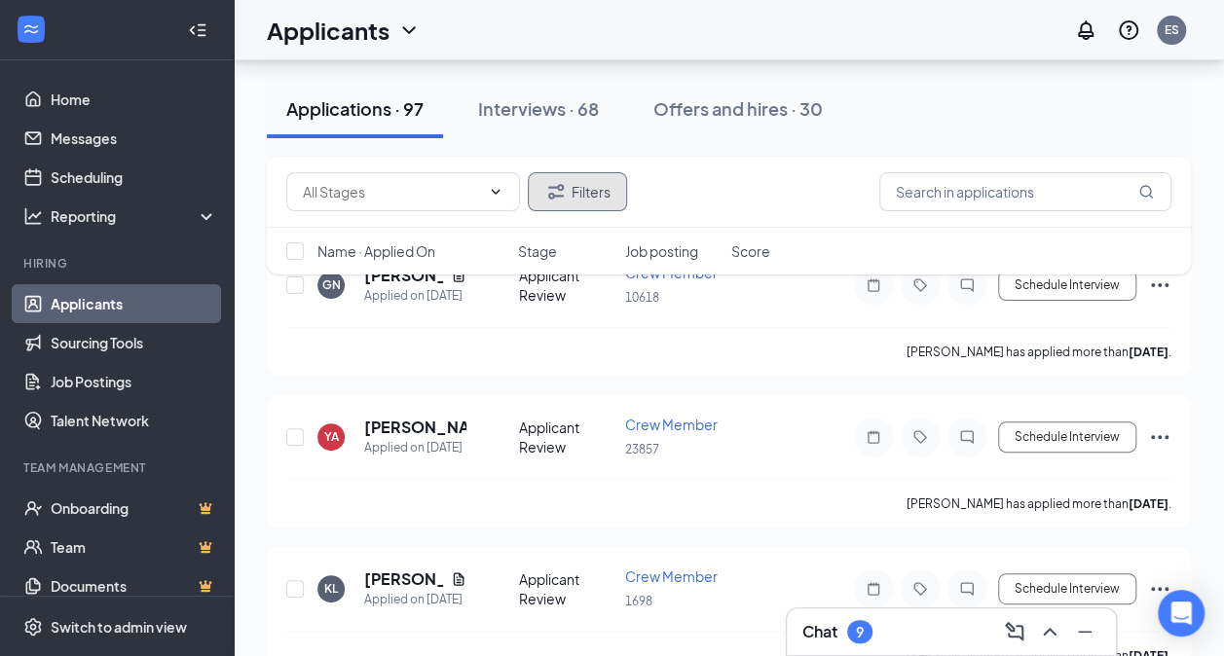
scroll to position [10419, 0]
